Goal: Task Accomplishment & Management: Use online tool/utility

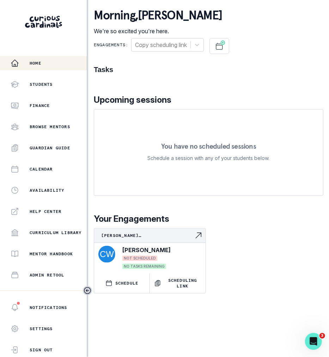
scroll to position [76, 0]
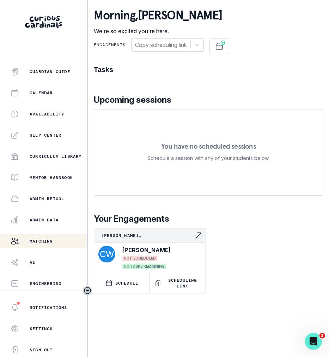
click at [44, 243] on p "Matching" at bounding box center [41, 241] width 23 height 6
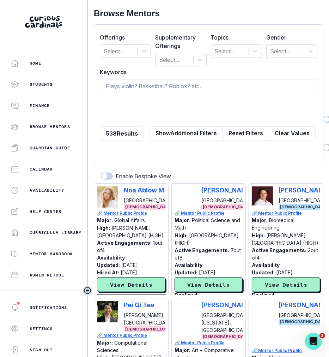
scroll to position [76, 0]
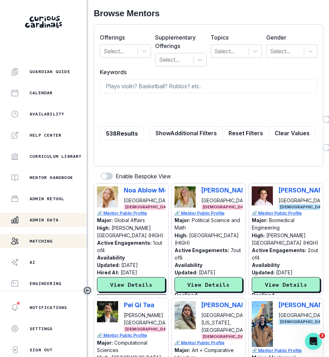
click at [44, 220] on p "Admin Data" at bounding box center [44, 220] width 29 height 6
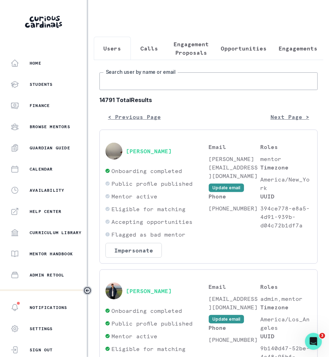
click at [152, 86] on input "Search user by name or email" at bounding box center [208, 81] width 218 height 18
type input "pallavi"
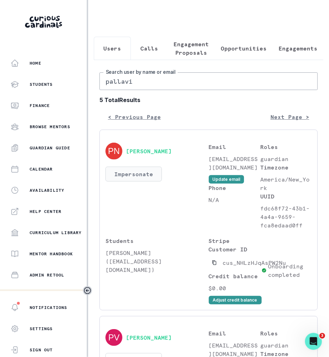
click at [140, 174] on button "Impersonate" at bounding box center [133, 174] width 56 height 15
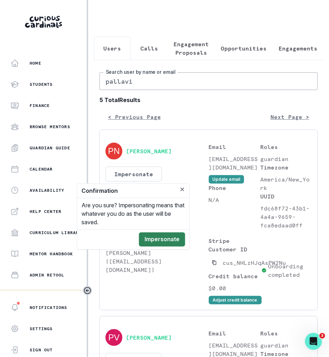
click at [162, 238] on button "Impersonate" at bounding box center [162, 239] width 46 height 14
